Goal: Obtain resource: Obtain resource

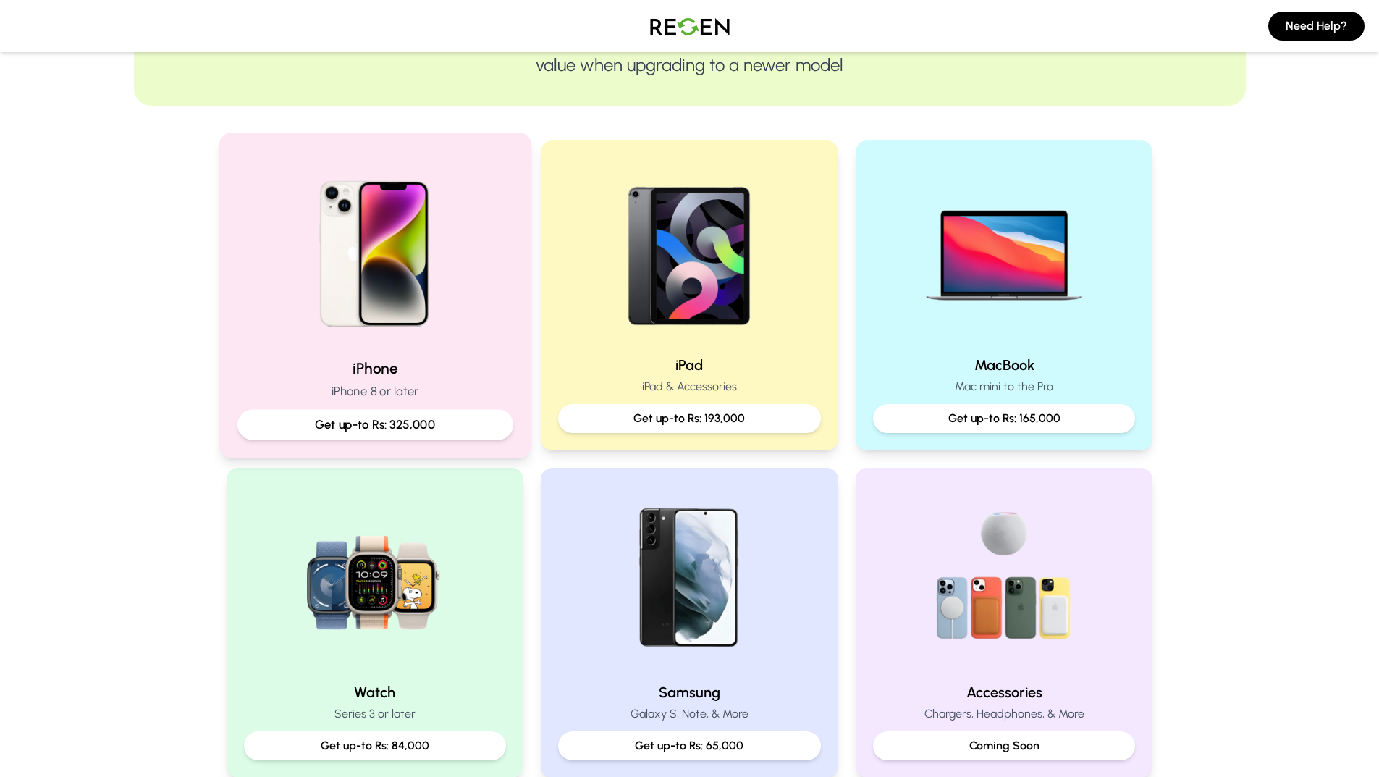
scroll to position [217, 0]
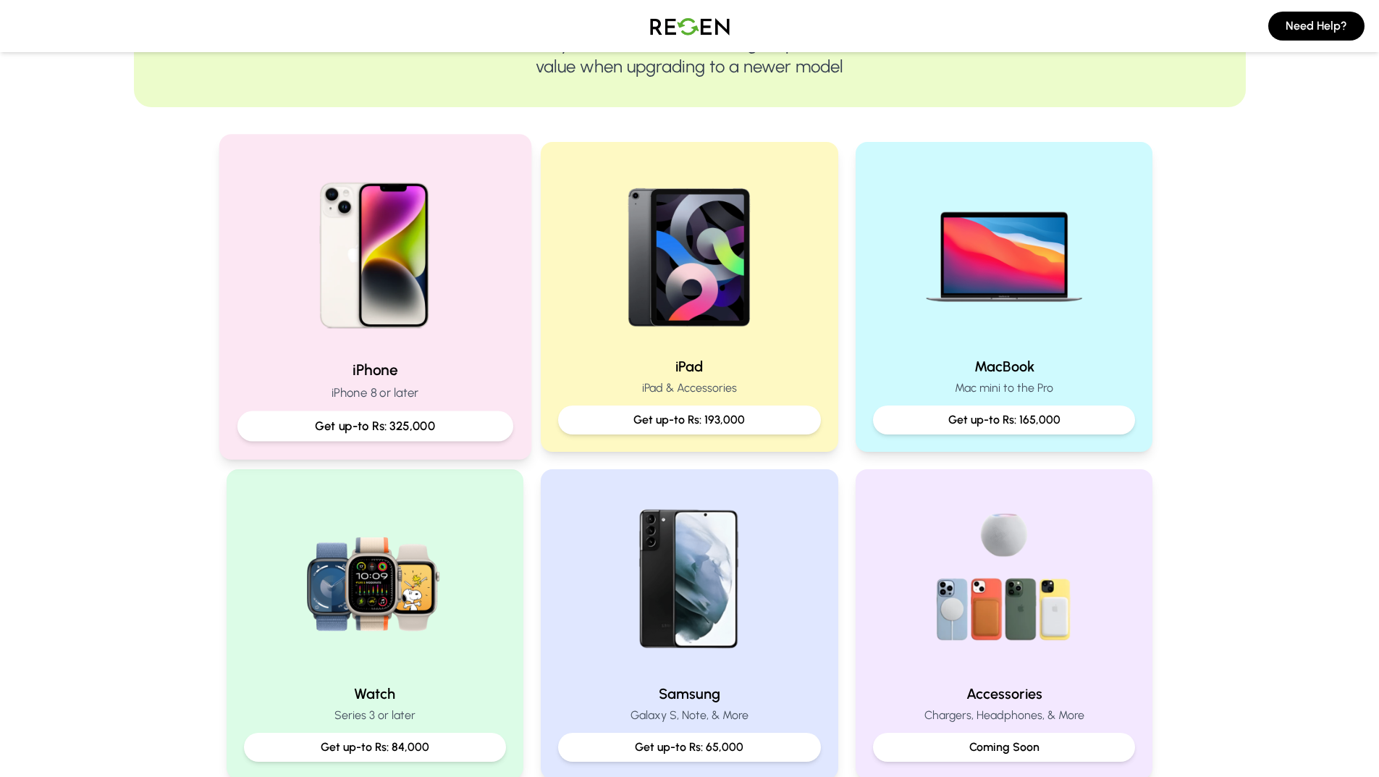
click at [419, 363] on h2 "iPhone" at bounding box center [375, 369] width 276 height 21
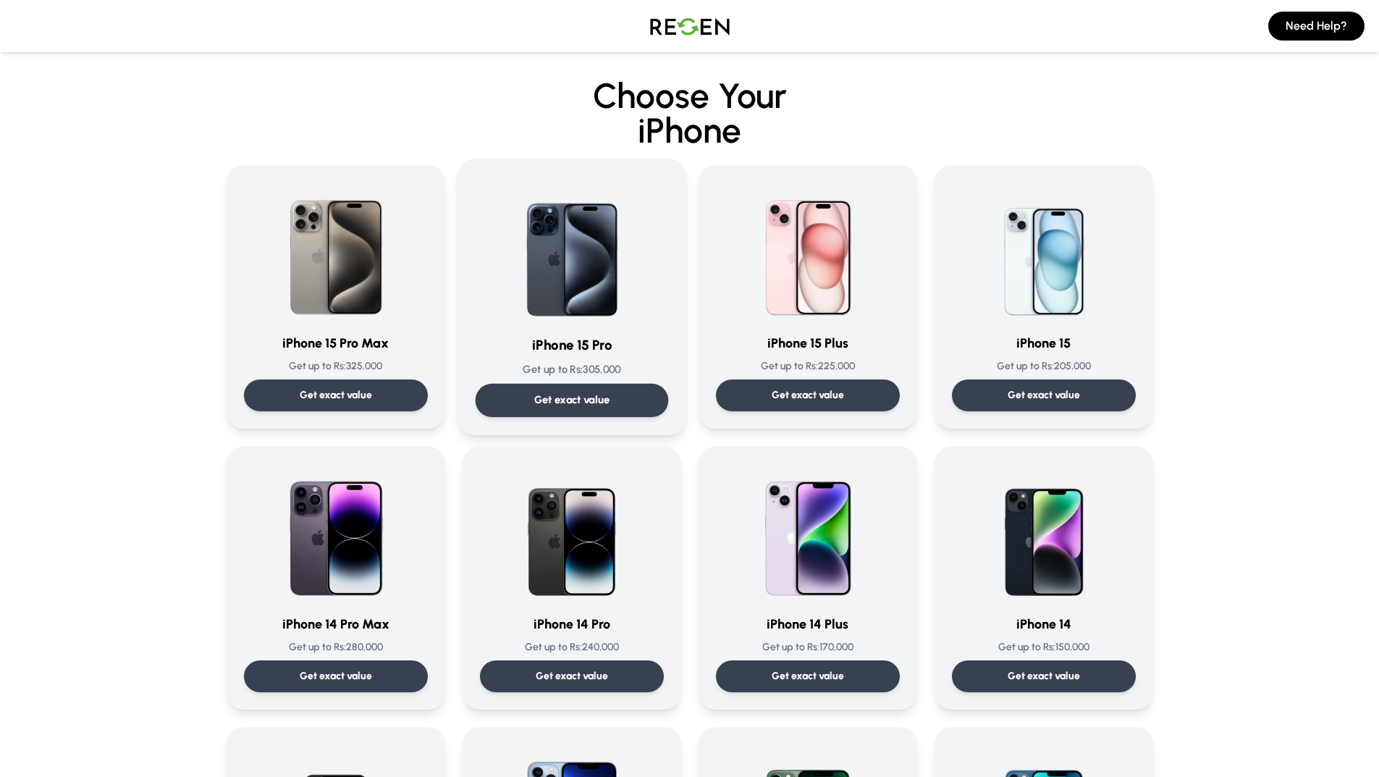
click at [592, 400] on p "Get exact value" at bounding box center [572, 399] width 76 height 15
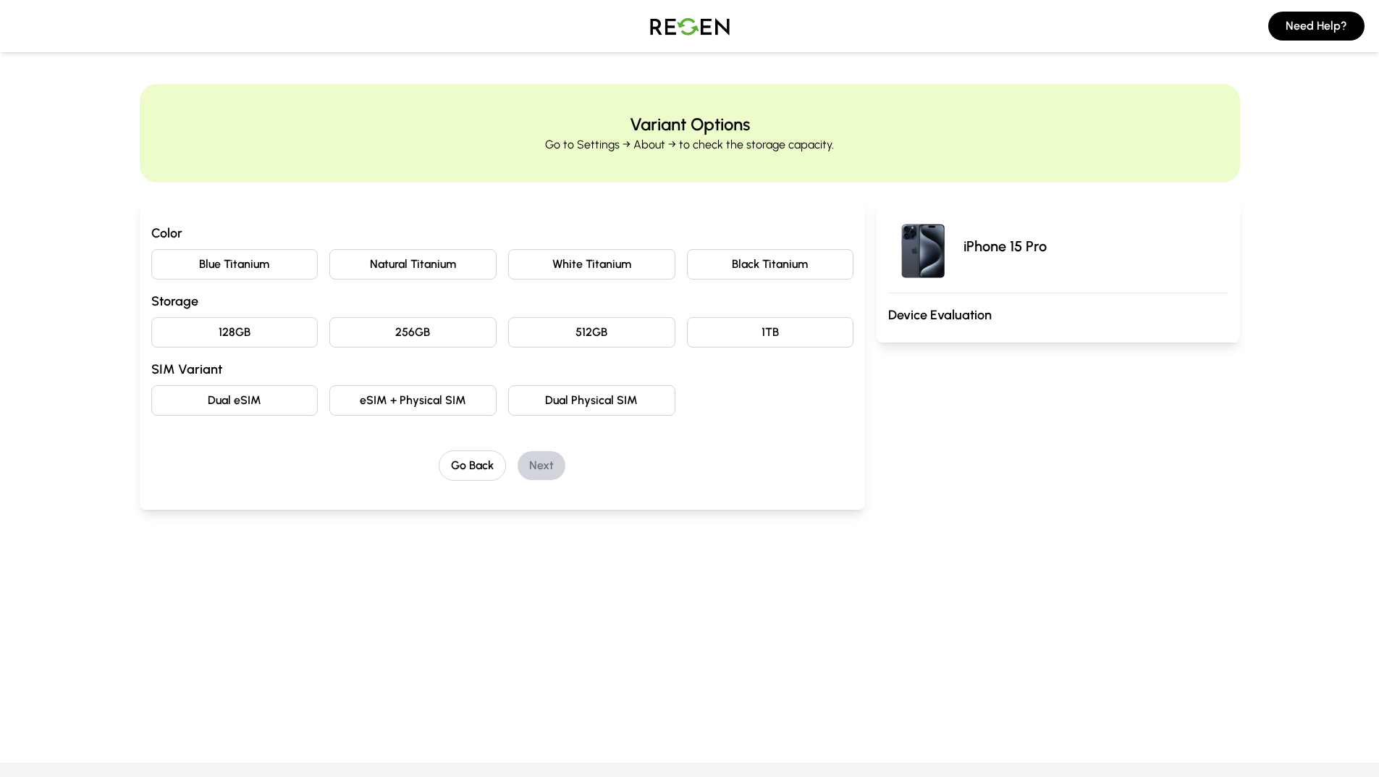
click at [764, 265] on button "Black Titanium" at bounding box center [770, 264] width 167 height 30
click at [445, 340] on button "256GB" at bounding box center [412, 332] width 167 height 30
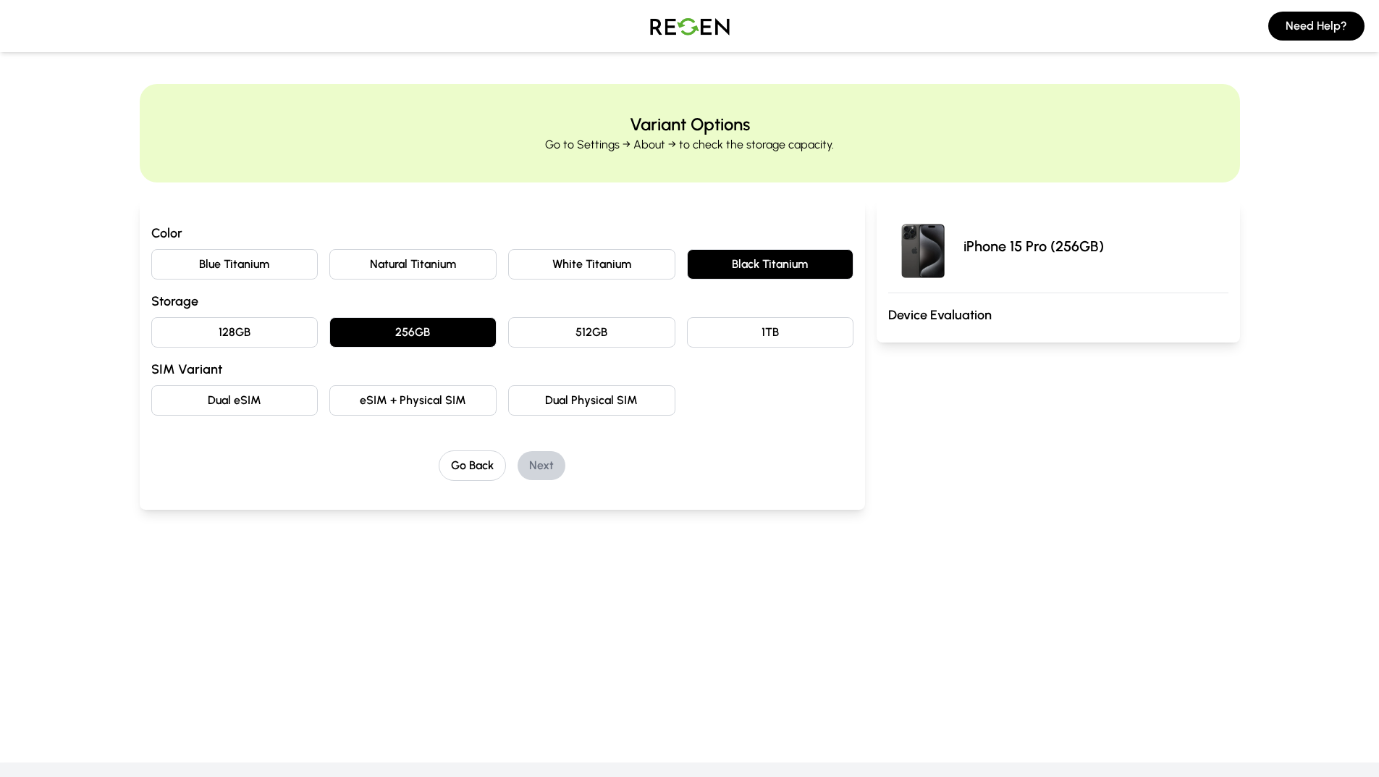
click at [244, 408] on button "Dual eSIM" at bounding box center [234, 400] width 167 height 30
click at [545, 462] on button "Next" at bounding box center [542, 465] width 48 height 29
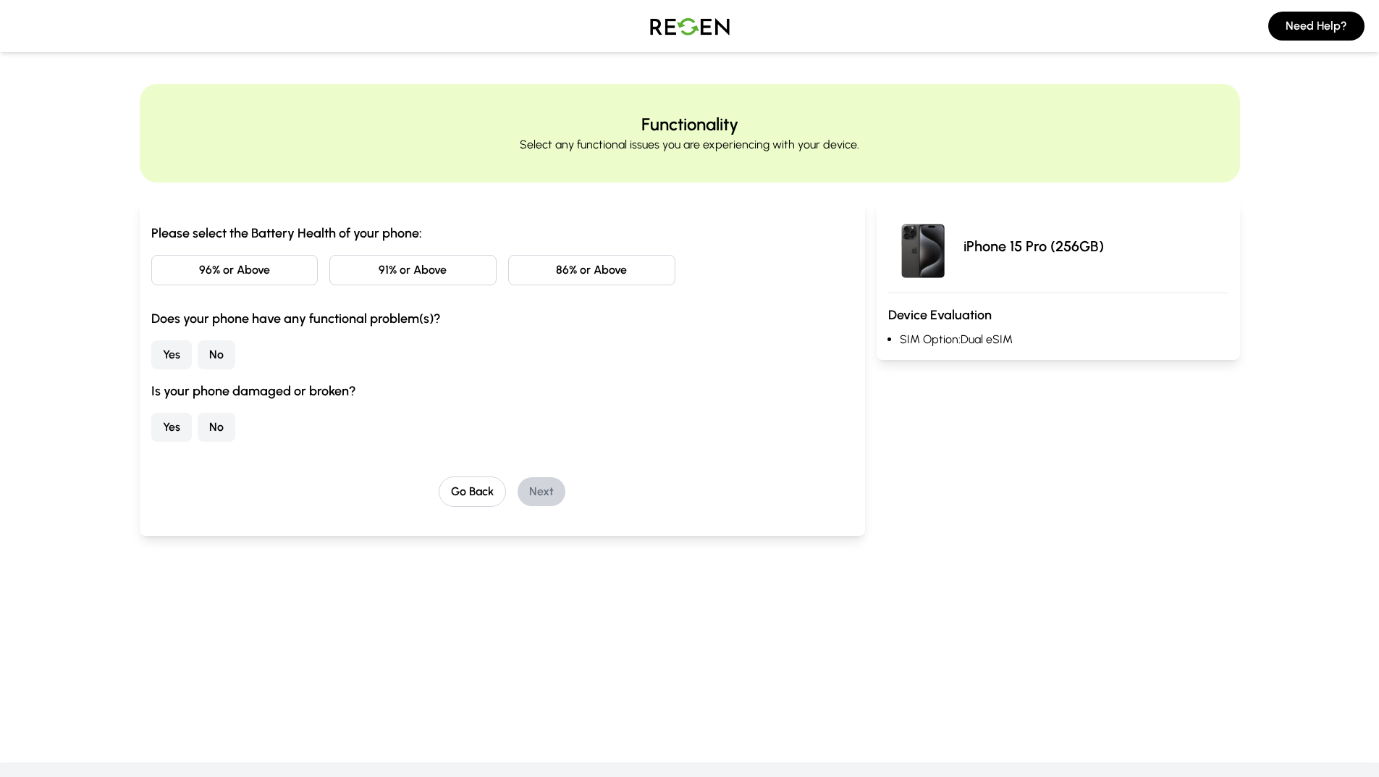
click at [245, 276] on button "96% or Above" at bounding box center [234, 270] width 167 height 30
click at [220, 354] on button "No" at bounding box center [217, 354] width 38 height 29
click at [222, 429] on button "No" at bounding box center [217, 427] width 38 height 29
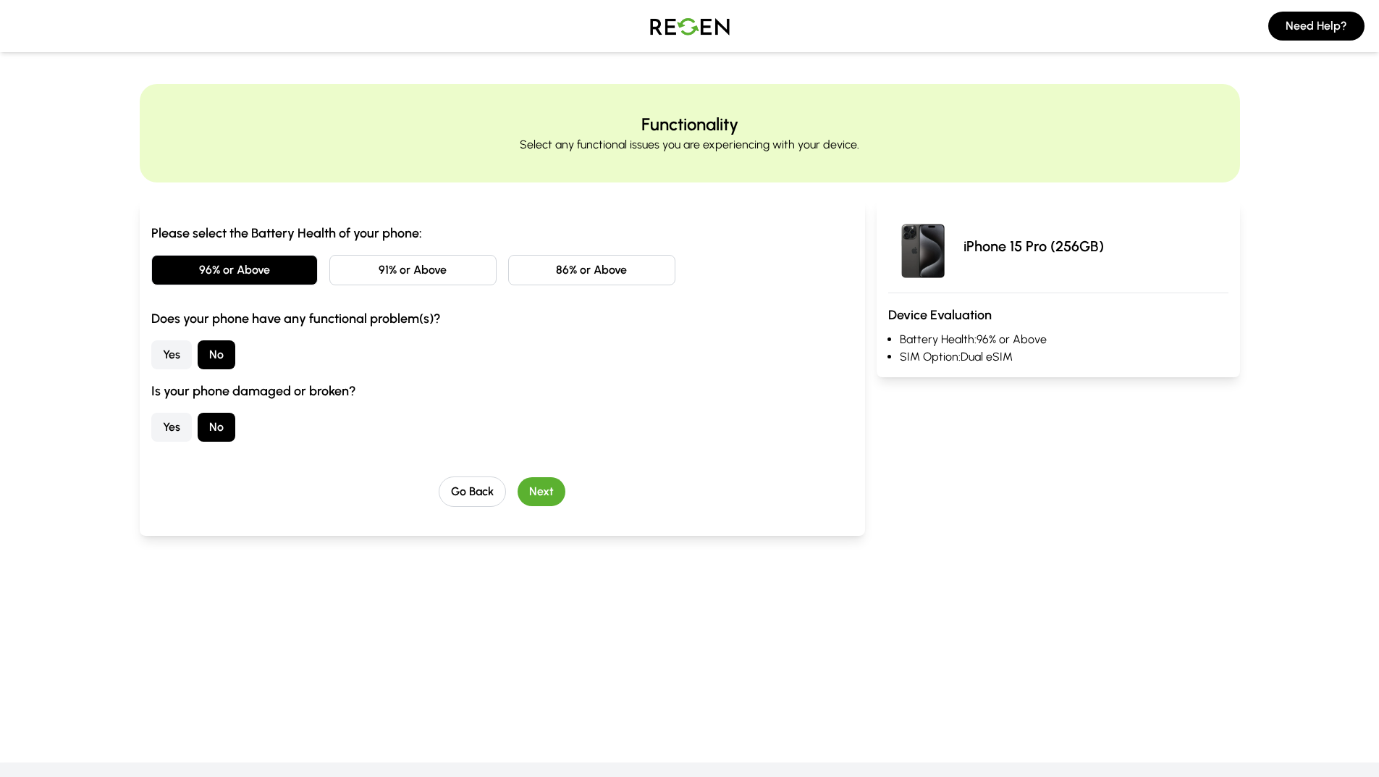
click at [548, 492] on button "Next" at bounding box center [542, 491] width 48 height 29
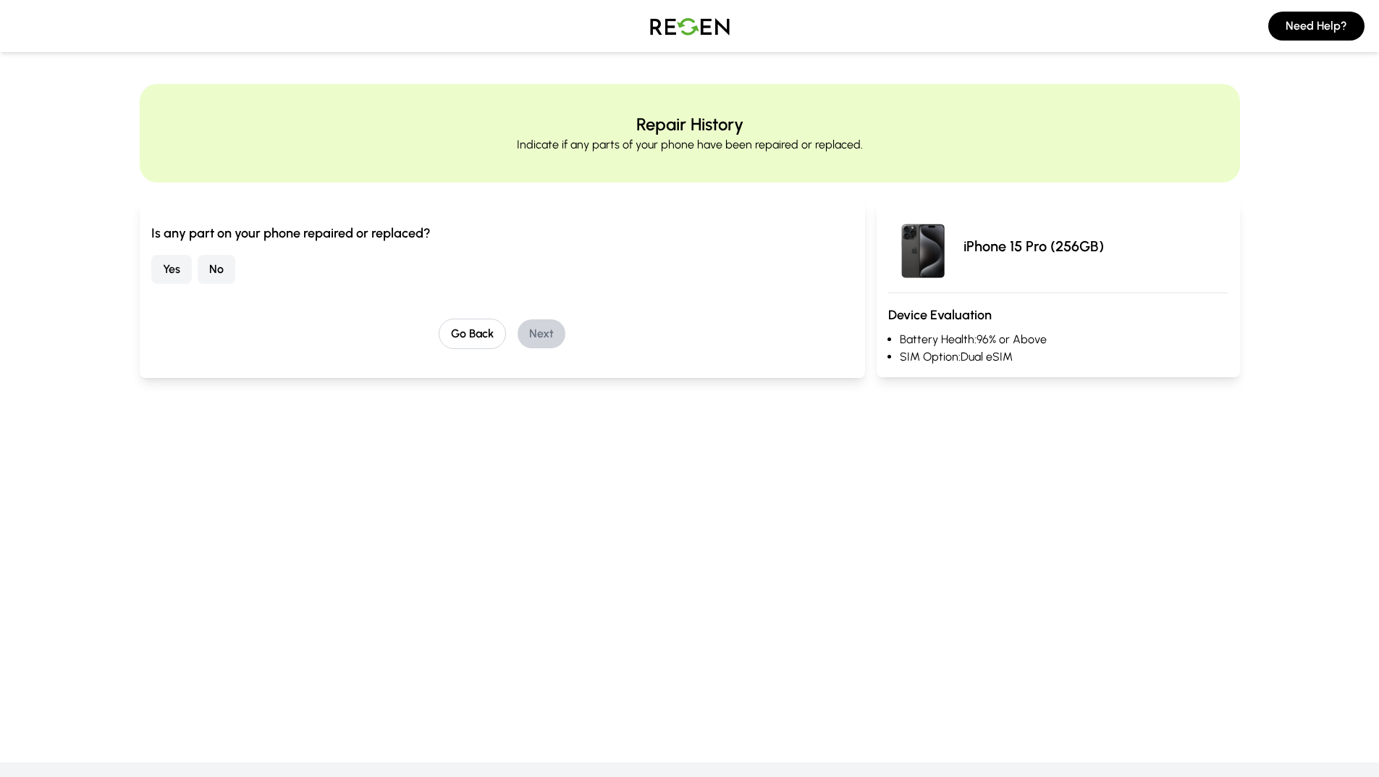
click at [216, 265] on button "No" at bounding box center [217, 269] width 38 height 29
click at [542, 335] on button "Next" at bounding box center [542, 333] width 48 height 29
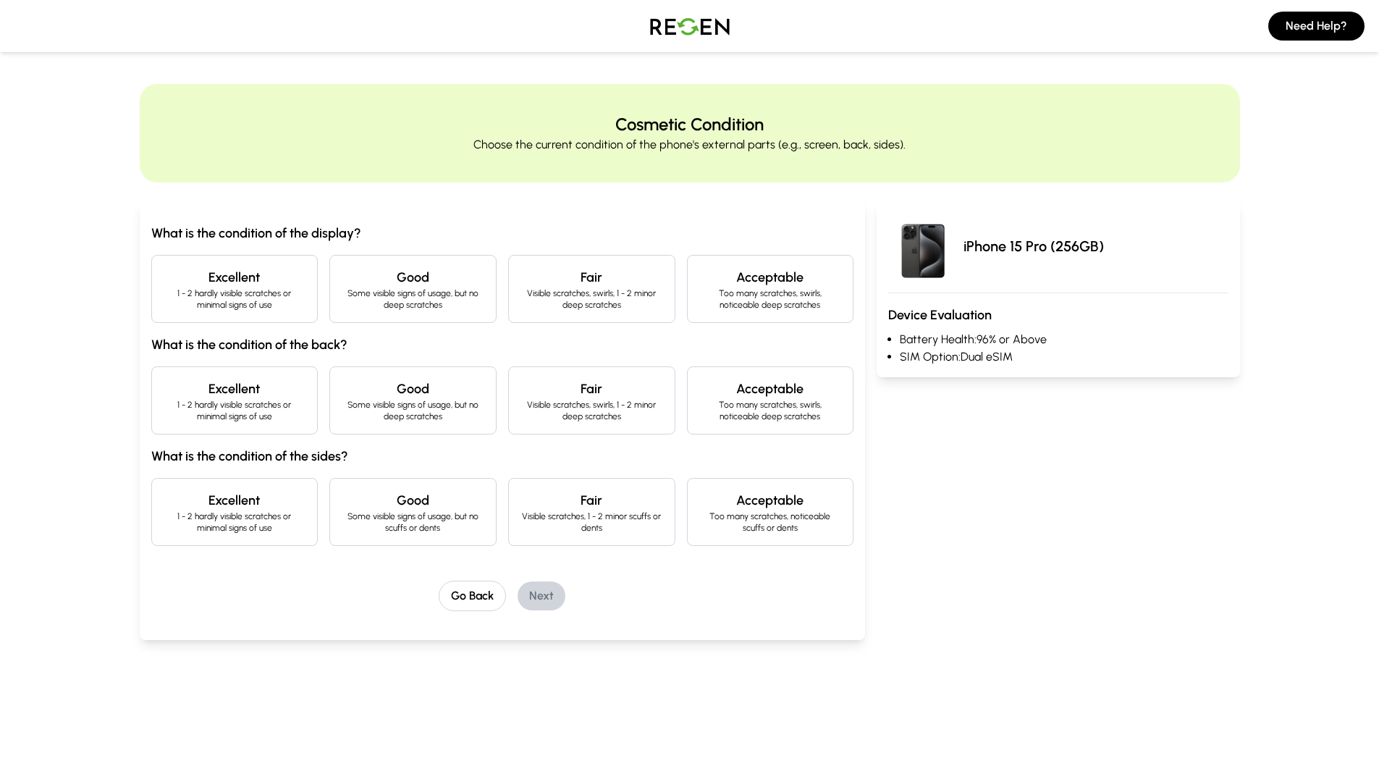
click at [279, 269] on h4 "Excellent" at bounding box center [235, 277] width 143 height 20
click at [262, 420] on p "1 - 2 hardly visible scratches or minimal signs of use" at bounding box center [235, 410] width 143 height 23
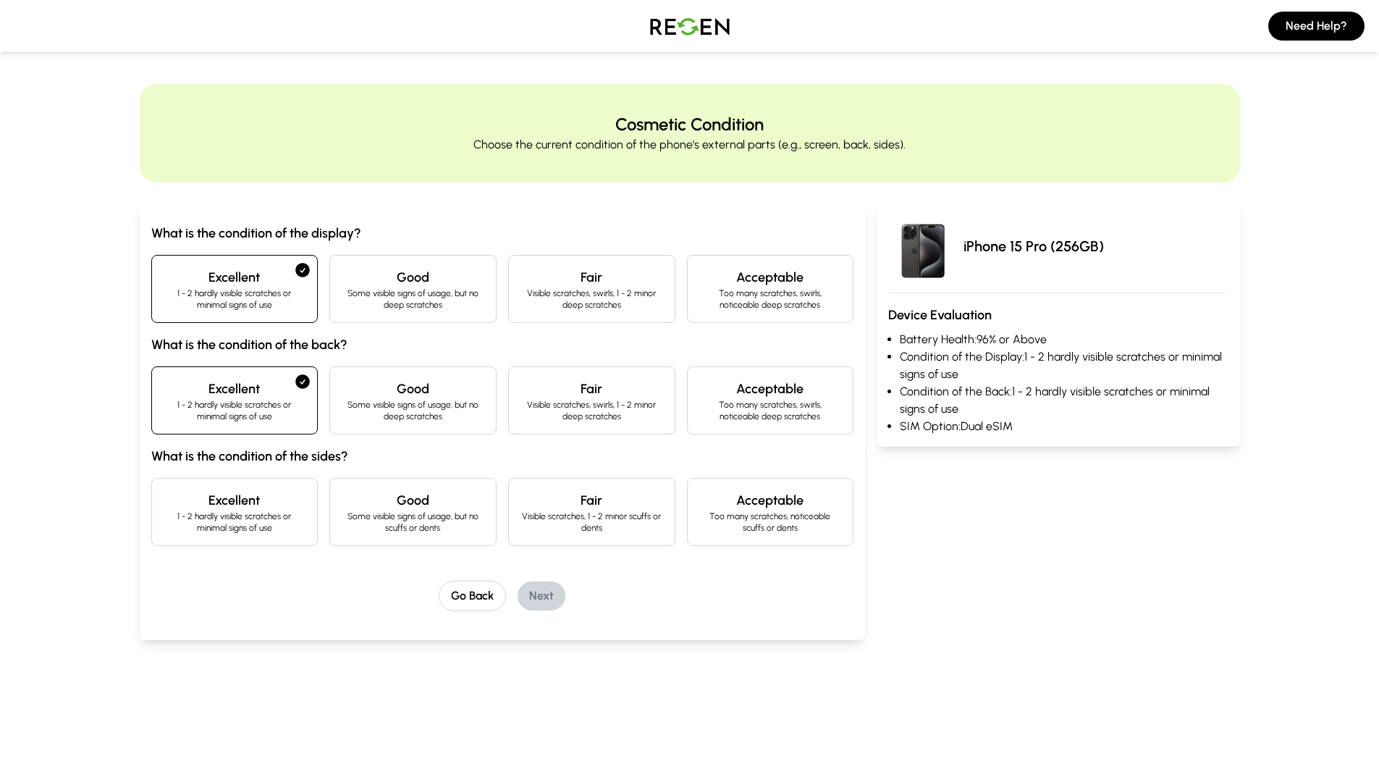
click at [254, 510] on p "1 - 2 hardly visible scratches or minimal signs of use" at bounding box center [235, 521] width 143 height 23
click at [537, 596] on button "Next" at bounding box center [542, 595] width 48 height 29
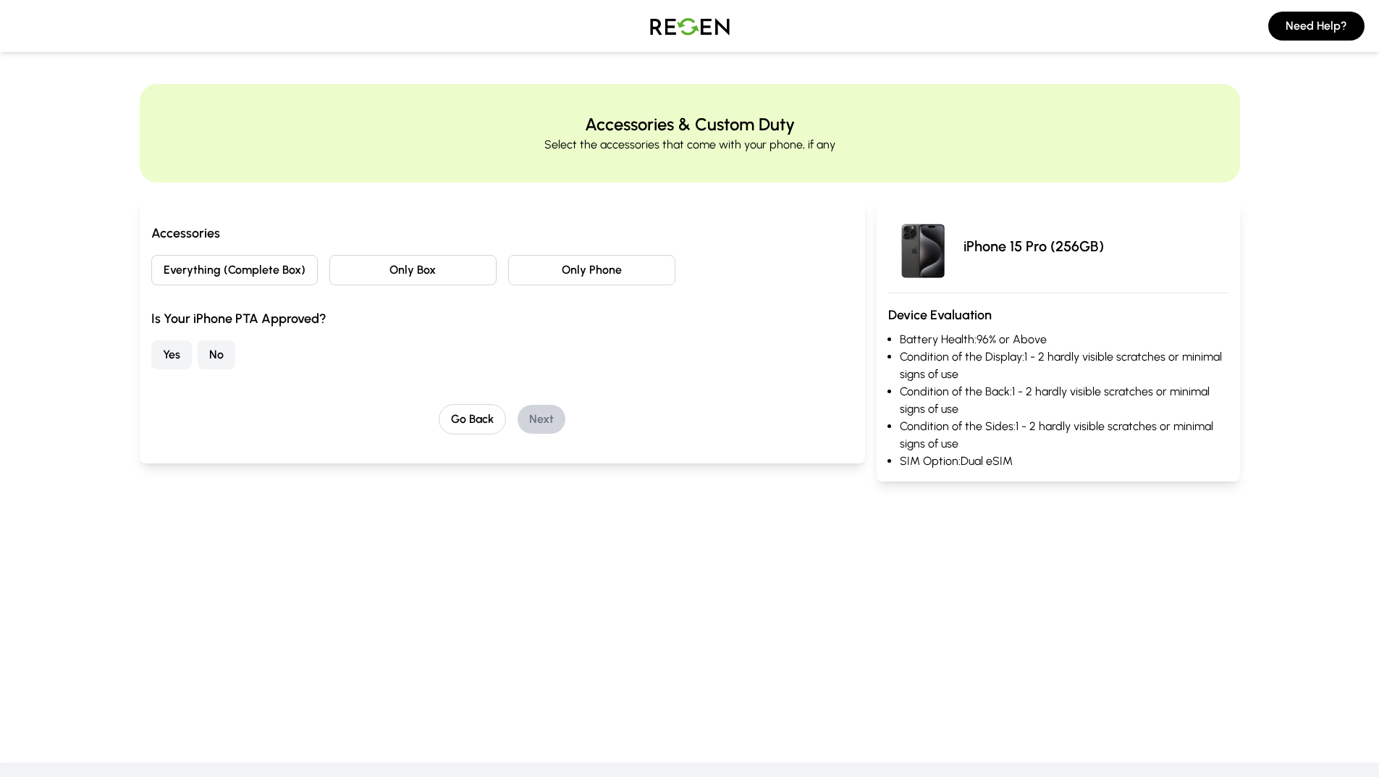
click at [344, 277] on button "Only Box" at bounding box center [412, 270] width 167 height 30
click at [214, 347] on button "No" at bounding box center [217, 354] width 38 height 29
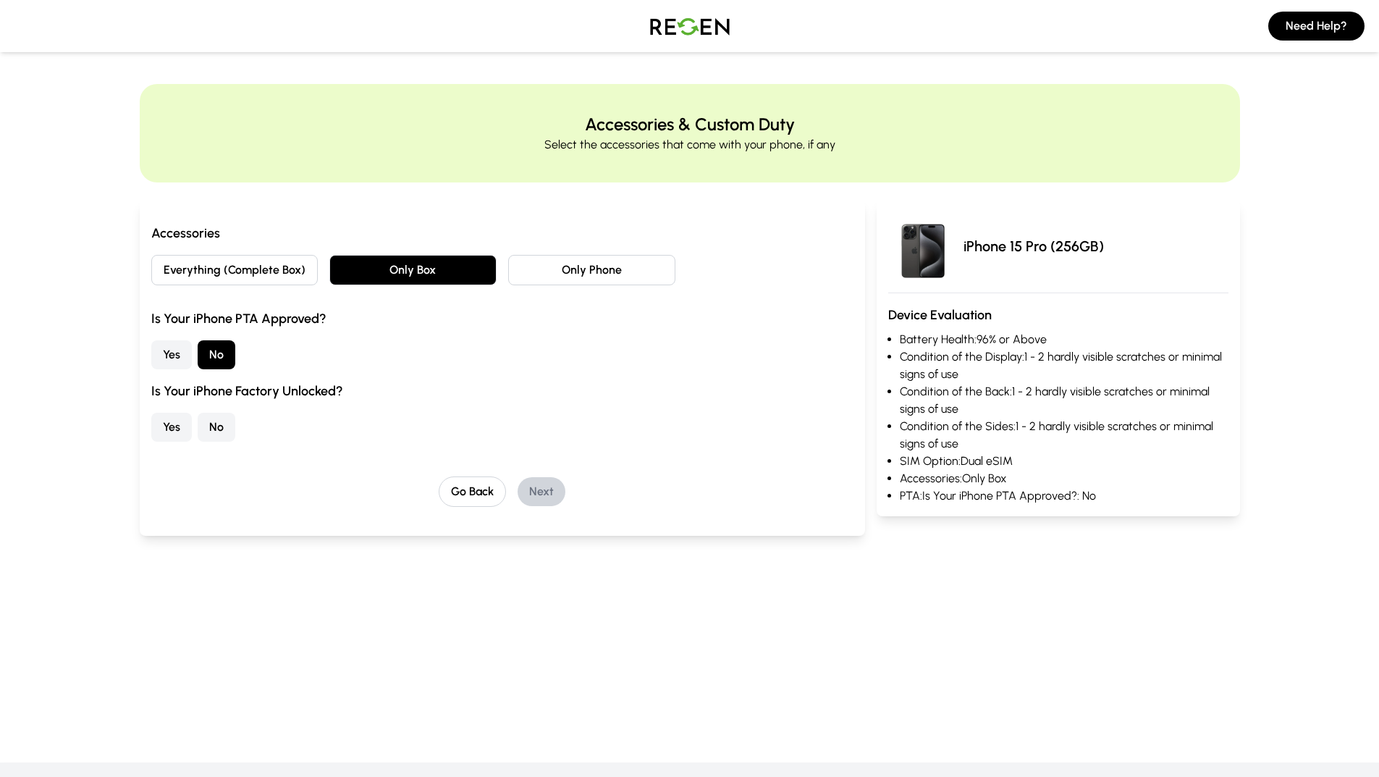
click at [220, 434] on button "No" at bounding box center [217, 427] width 38 height 29
click at [542, 496] on button "Next" at bounding box center [542, 491] width 48 height 29
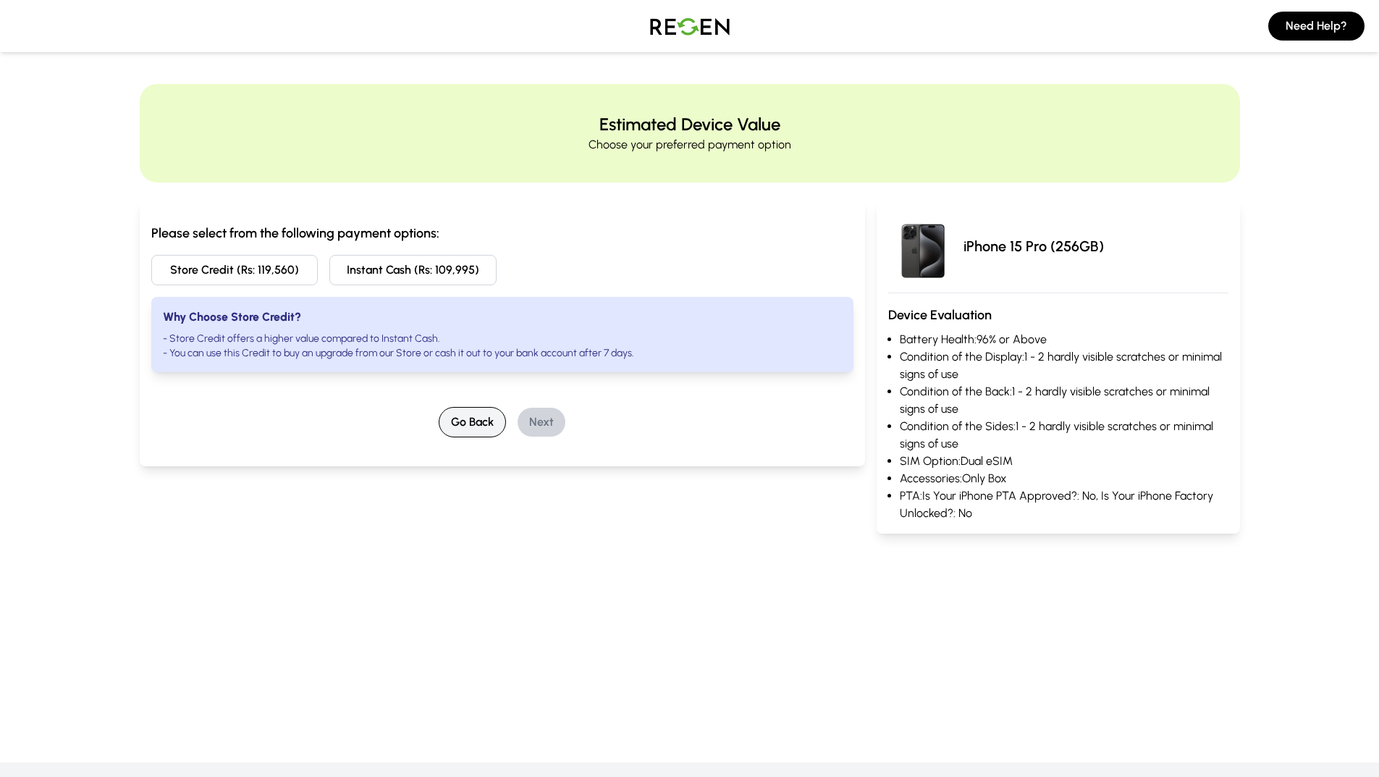
click at [465, 421] on button "Go Back" at bounding box center [472, 422] width 67 height 30
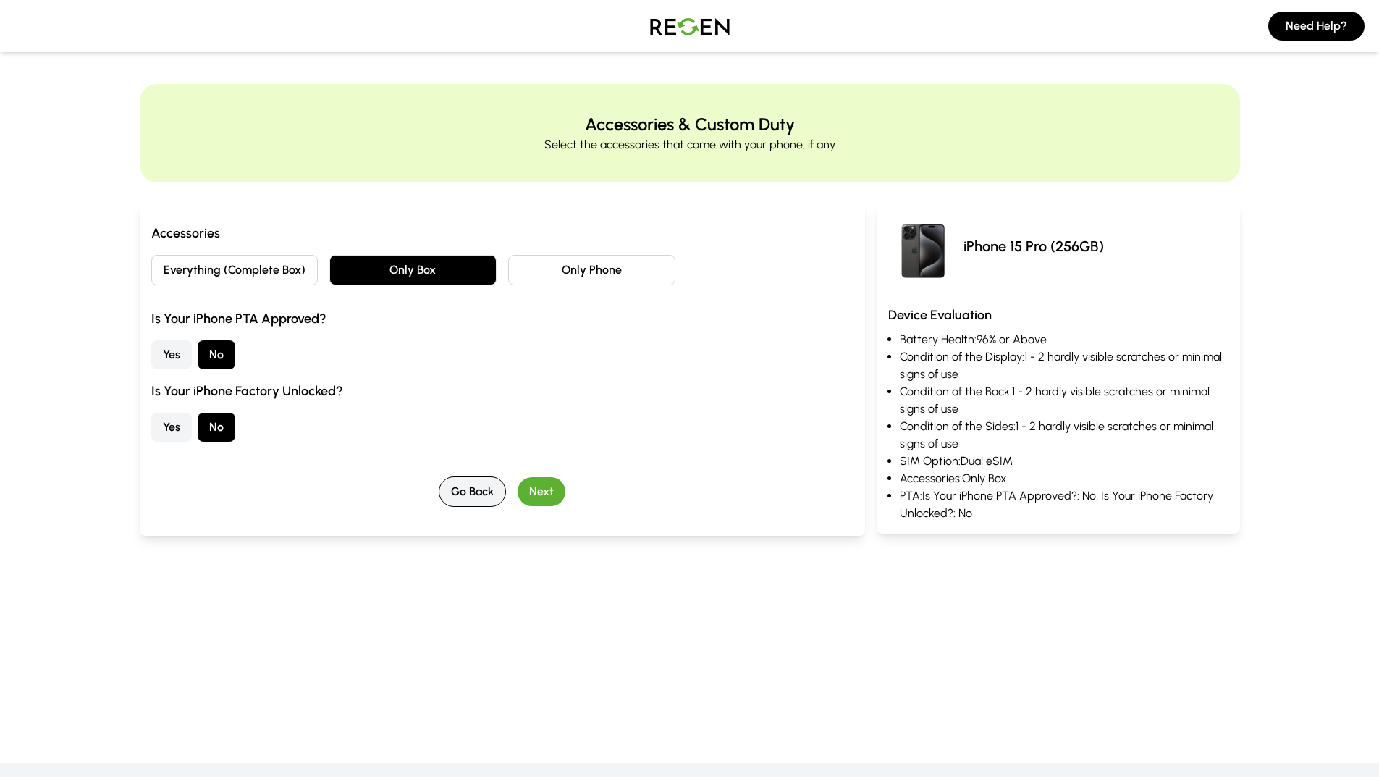
click at [477, 503] on button "Go Back" at bounding box center [472, 491] width 67 height 30
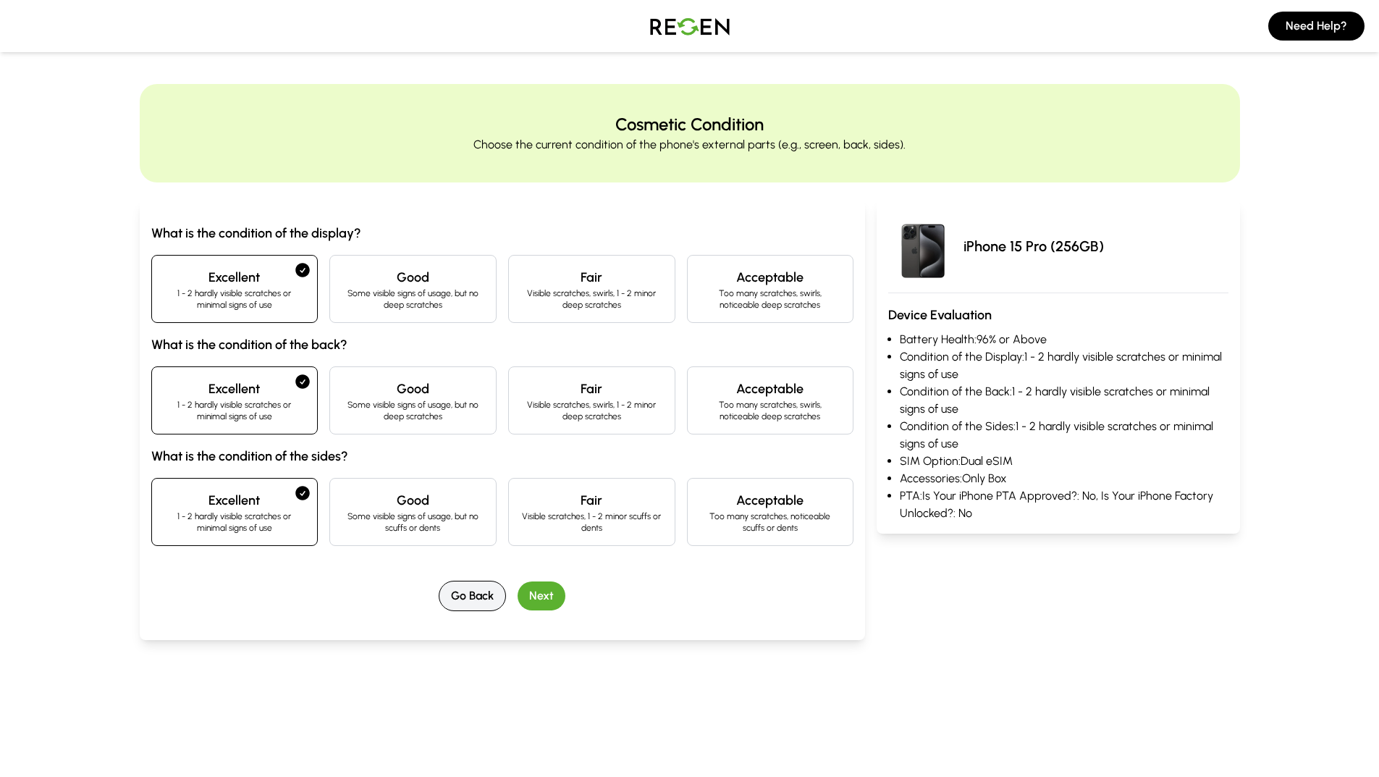
click at [476, 586] on button "Go Back" at bounding box center [472, 596] width 67 height 30
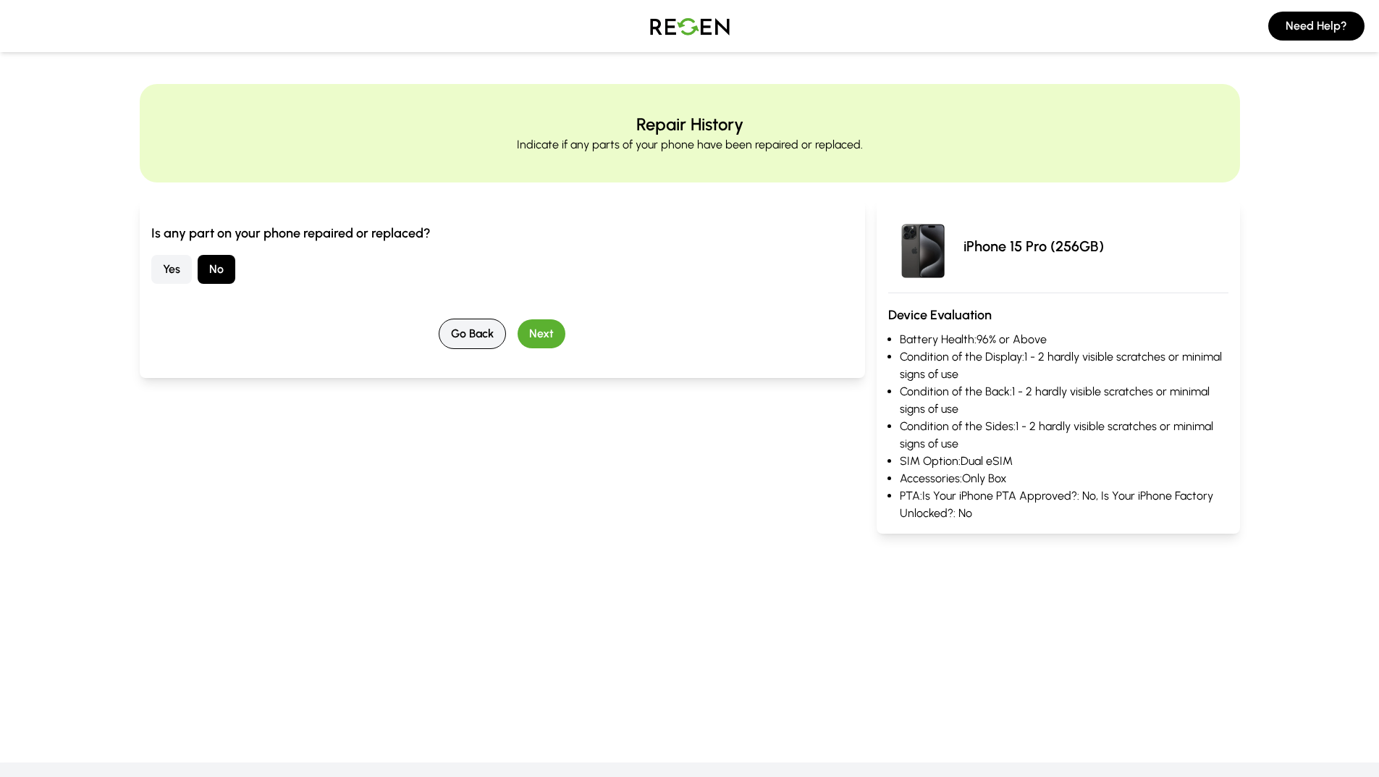
click at [480, 340] on button "Go Back" at bounding box center [472, 334] width 67 height 30
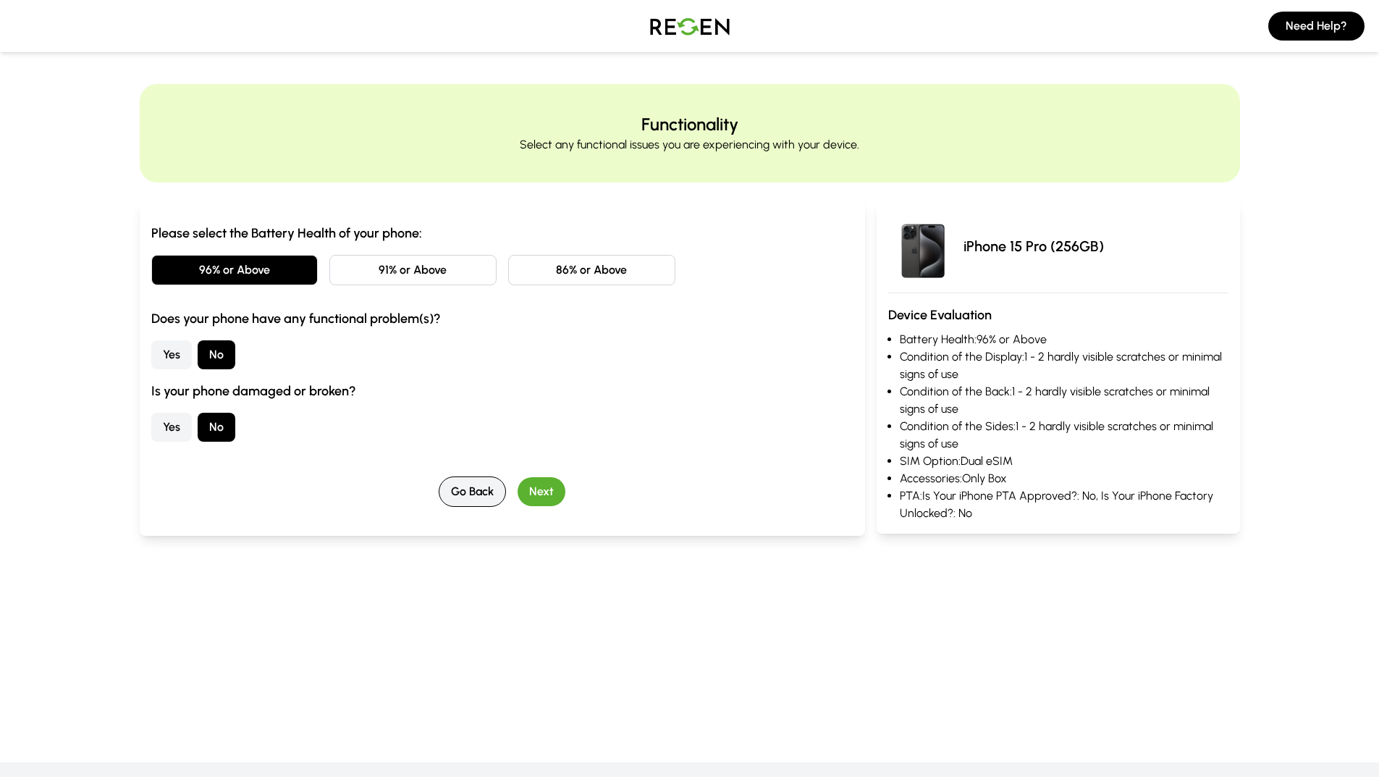
click at [475, 480] on button "Go Back" at bounding box center [472, 491] width 67 height 30
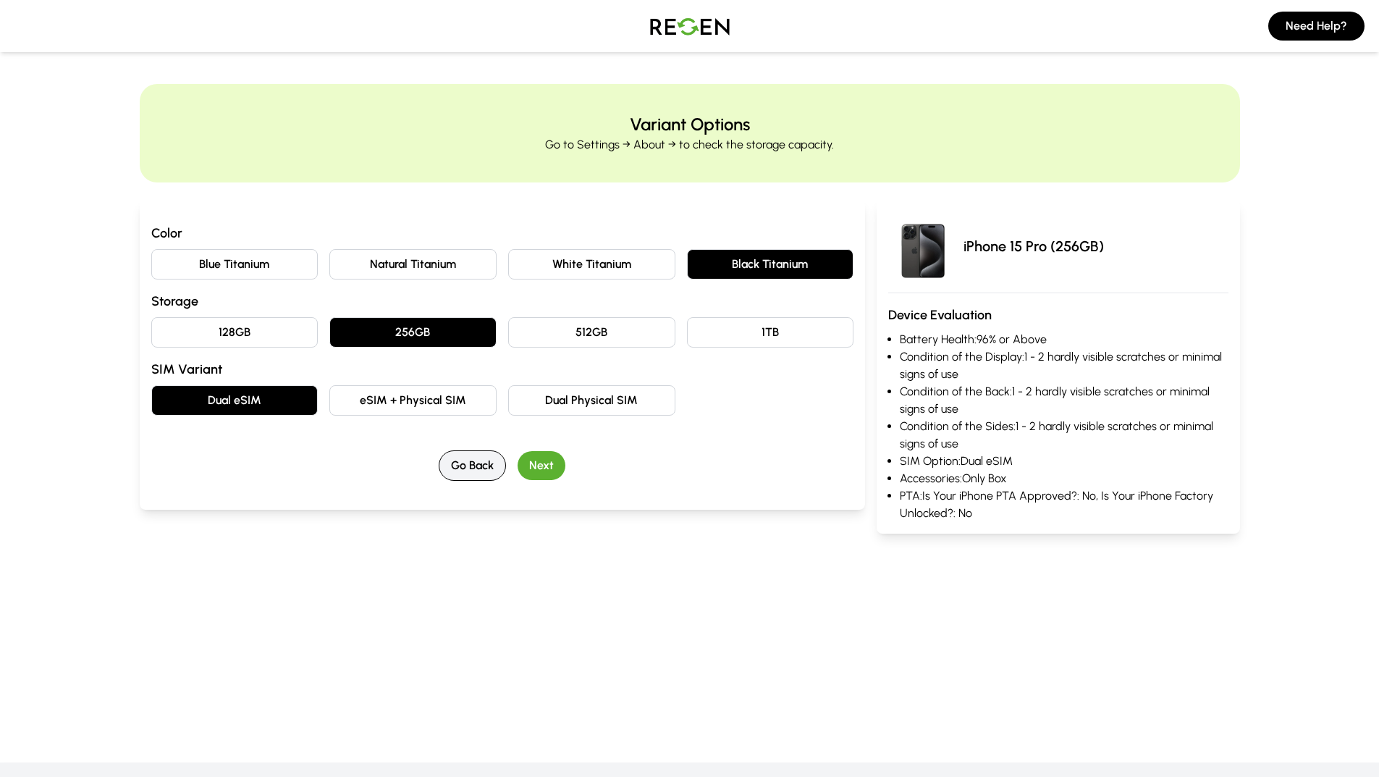
click at [475, 480] on button "Go Back" at bounding box center [472, 465] width 67 height 30
